Goal: Obtain resource: Download file/media

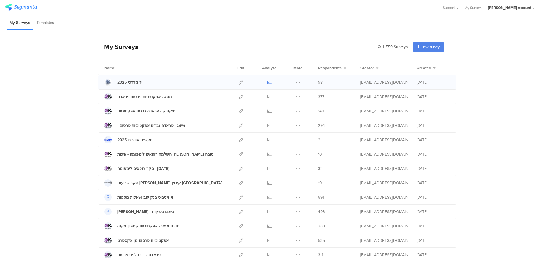
click at [268, 82] on icon at bounding box center [270, 82] width 4 height 4
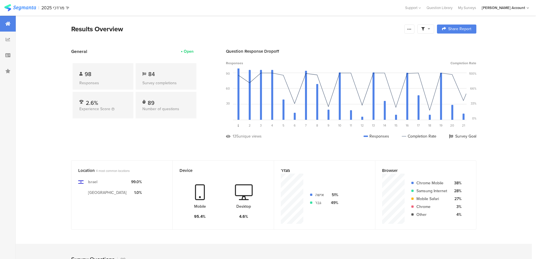
click at [429, 30] on span at bounding box center [425, 28] width 9 height 5
click at [457, 44] on span at bounding box center [454, 45] width 8 height 5
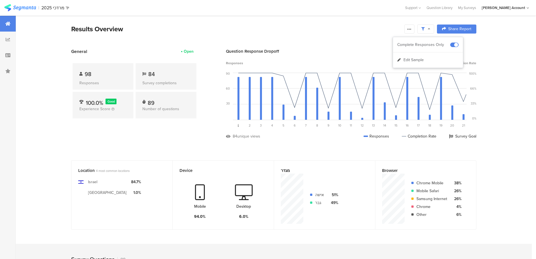
click at [412, 28] on icon at bounding box center [409, 29] width 5 height 5
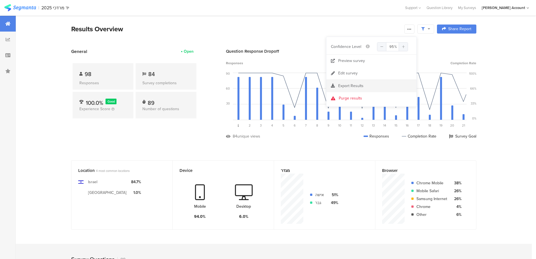
click at [357, 85] on span "Export Results" at bounding box center [350, 86] width 25 height 6
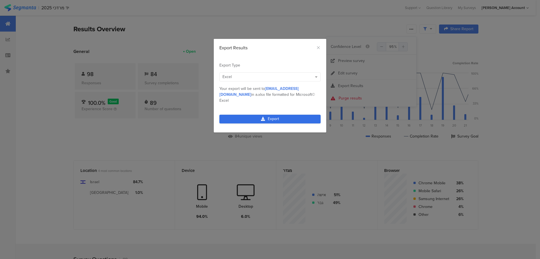
click at [296, 116] on link "Export" at bounding box center [270, 119] width 101 height 9
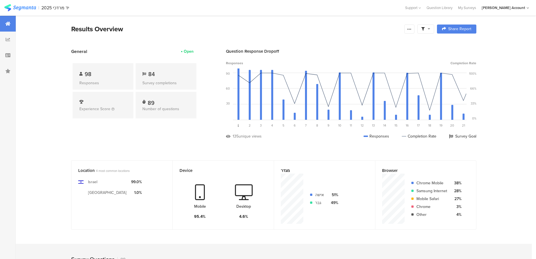
click at [426, 33] on div "Results Overview Confidence Level 95 % Preview survey Edit survey Export Result…" at bounding box center [273, 29] width 405 height 10
click at [430, 30] on icon at bounding box center [429, 29] width 3 height 4
click at [456, 44] on span at bounding box center [454, 45] width 8 height 5
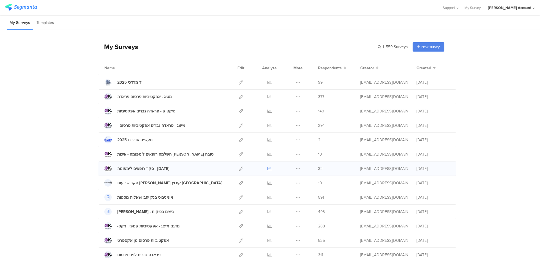
click at [268, 168] on icon at bounding box center [270, 168] width 4 height 4
click at [268, 81] on icon at bounding box center [270, 82] width 4 height 4
